Goal: Navigation & Orientation: Find specific page/section

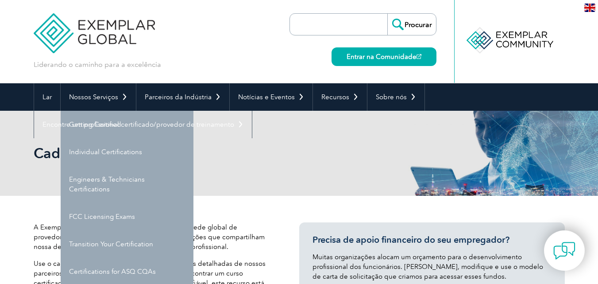
select select "[GEOGRAPHIC_DATA]"
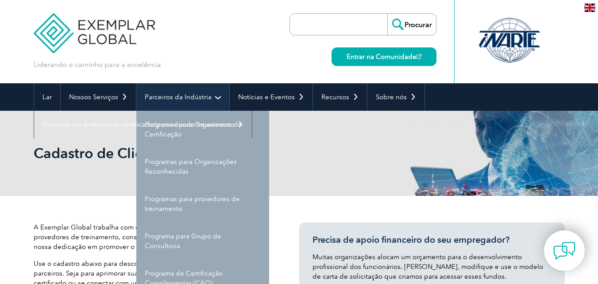
click at [198, 96] on font "Parceiros da Indústria" at bounding box center [178, 97] width 67 height 8
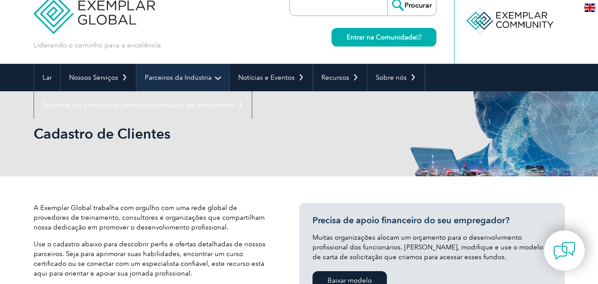
scroll to position [35, 0]
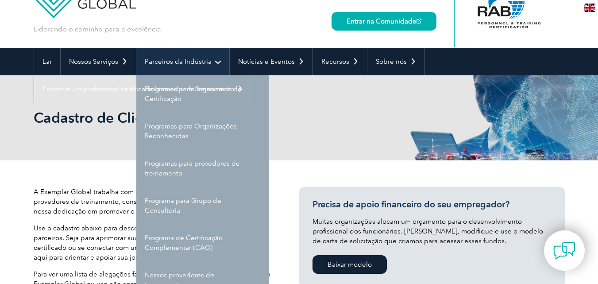
click at [178, 63] on font "Parceiros da Indústria" at bounding box center [178, 62] width 67 height 8
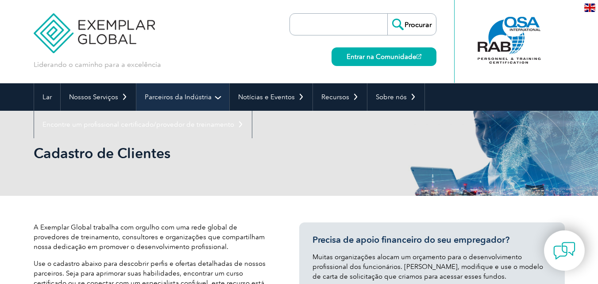
click at [178, 63] on div "Liderando o caminho para a excelência" at bounding box center [299, 41] width 531 height 83
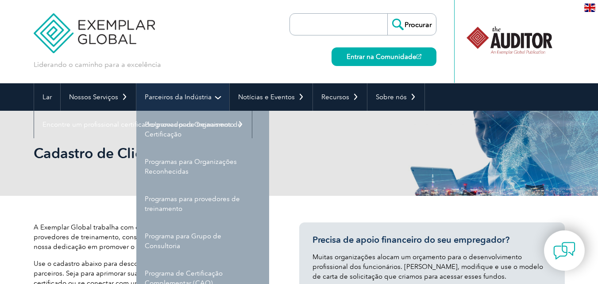
click at [170, 96] on font "Parceiros da Indústria" at bounding box center [178, 97] width 67 height 8
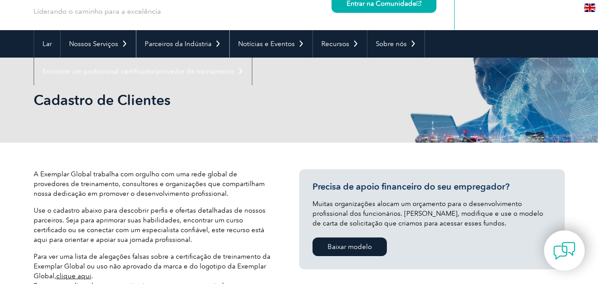
scroll to position [71, 0]
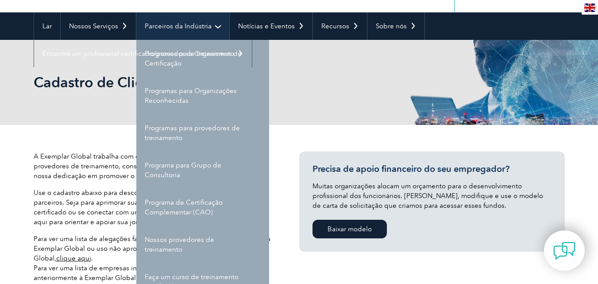
click at [176, 27] on font "Parceiros da Indústria" at bounding box center [178, 26] width 67 height 8
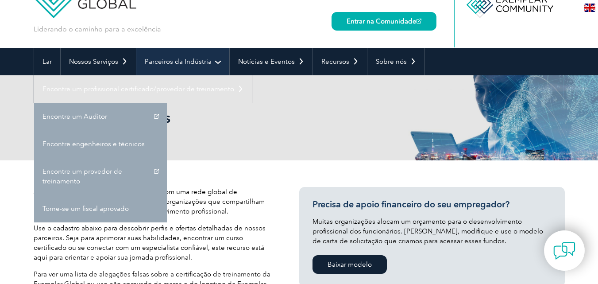
scroll to position [53, 0]
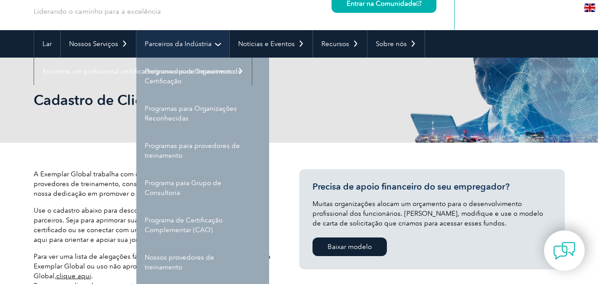
click at [207, 41] on font "Parceiros da Indústria" at bounding box center [178, 44] width 67 height 8
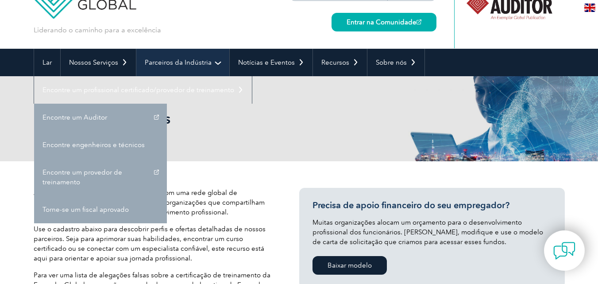
scroll to position [35, 0]
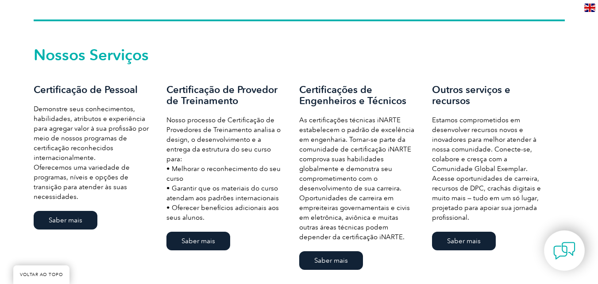
scroll to position [602, 0]
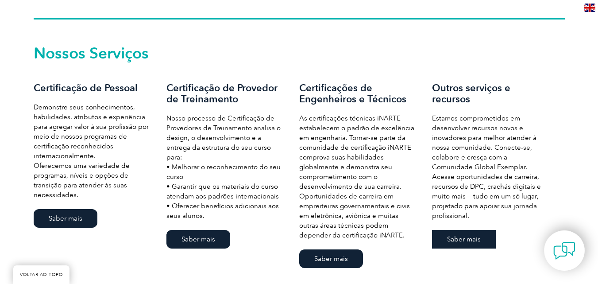
click at [472, 230] on link "Saber mais" at bounding box center [464, 239] width 64 height 19
